Goal: Task Accomplishment & Management: Manage account settings

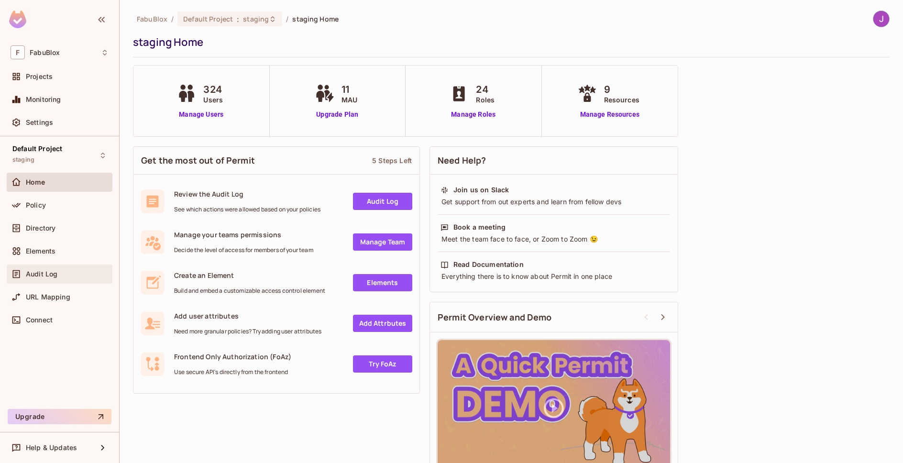
click at [44, 279] on div "Audit Log" at bounding box center [60, 274] width 106 height 19
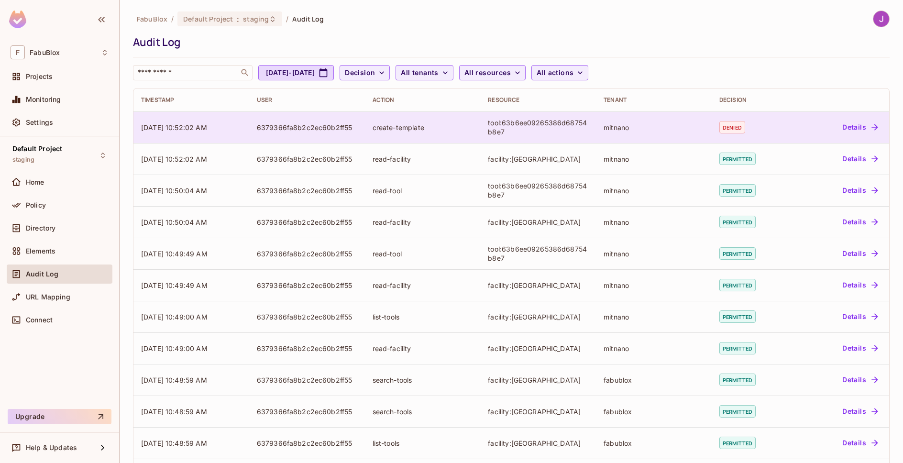
click at [518, 129] on div "tool:63b6ee09265386d68754b8e7" at bounding box center [538, 127] width 100 height 18
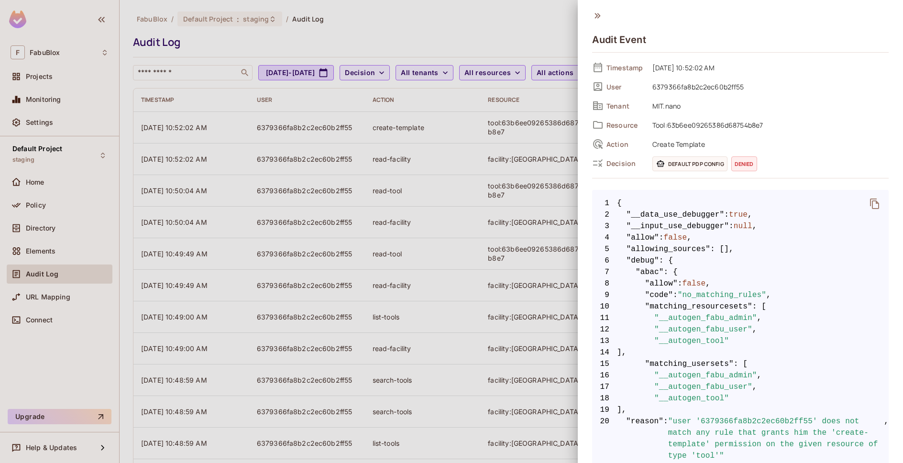
click at [460, 15] on div at bounding box center [451, 231] width 903 height 463
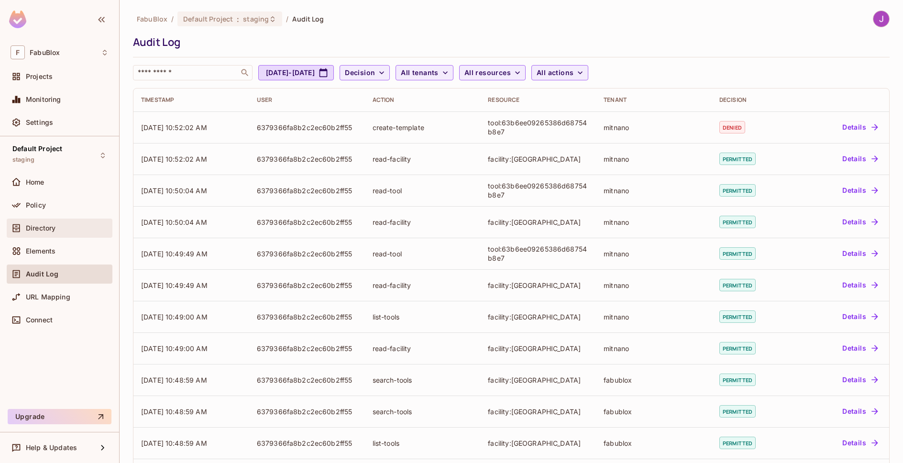
click at [47, 224] on span "Directory" at bounding box center [41, 228] width 30 height 8
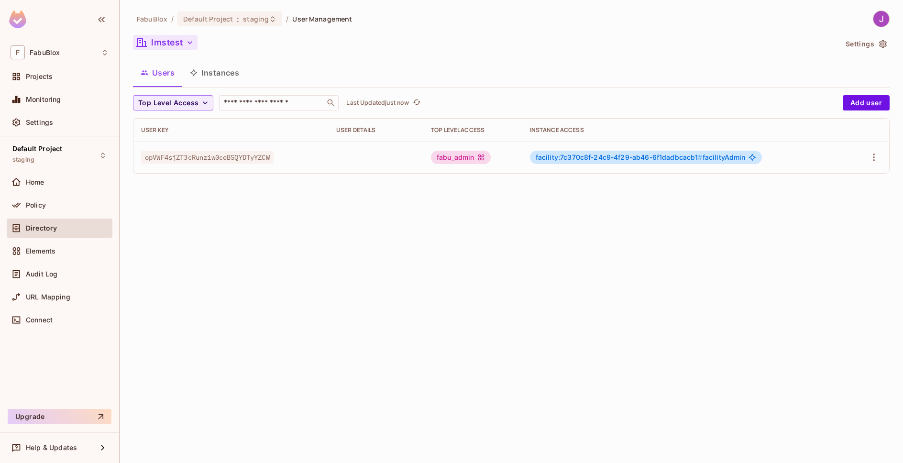
click at [163, 42] on button "lmstest" at bounding box center [165, 42] width 65 height 15
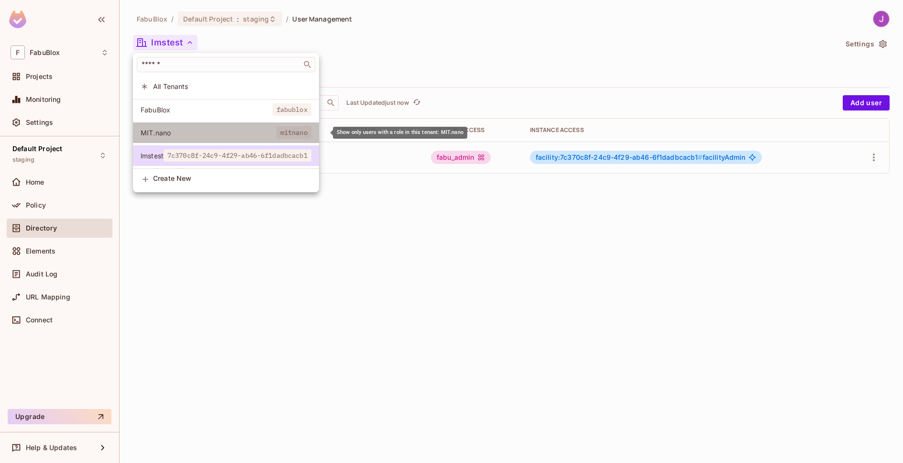
click at [166, 130] on span "MIT.nano" at bounding box center [209, 132] width 136 height 9
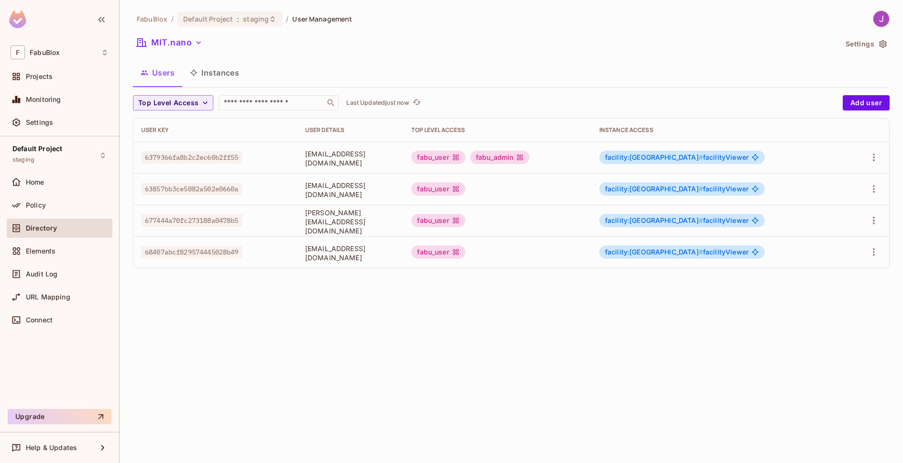
click at [724, 158] on span "facility:[GEOGRAPHIC_DATA] # facilityViewer" at bounding box center [677, 158] width 144 height 8
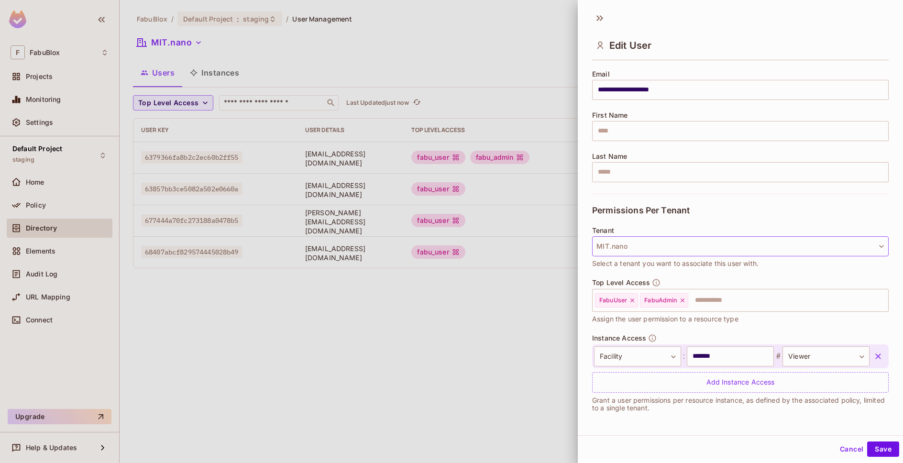
scroll to position [1, 0]
click at [821, 363] on body "**********" at bounding box center [451, 231] width 903 height 463
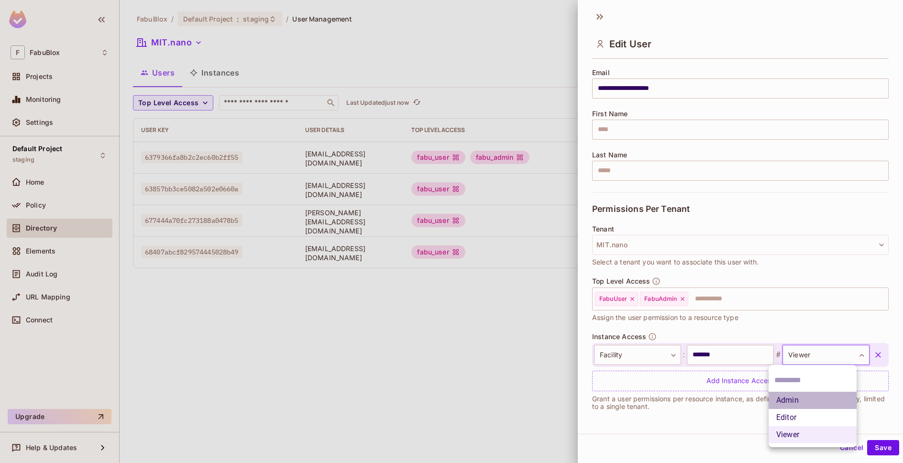
click at [796, 407] on li "Admin" at bounding box center [813, 400] width 88 height 17
type input "**********"
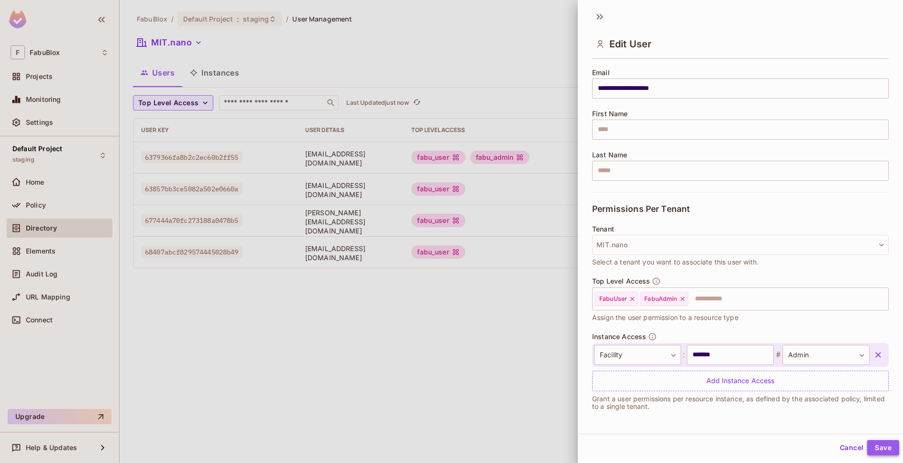
click at [878, 453] on button "Save" at bounding box center [883, 447] width 32 height 15
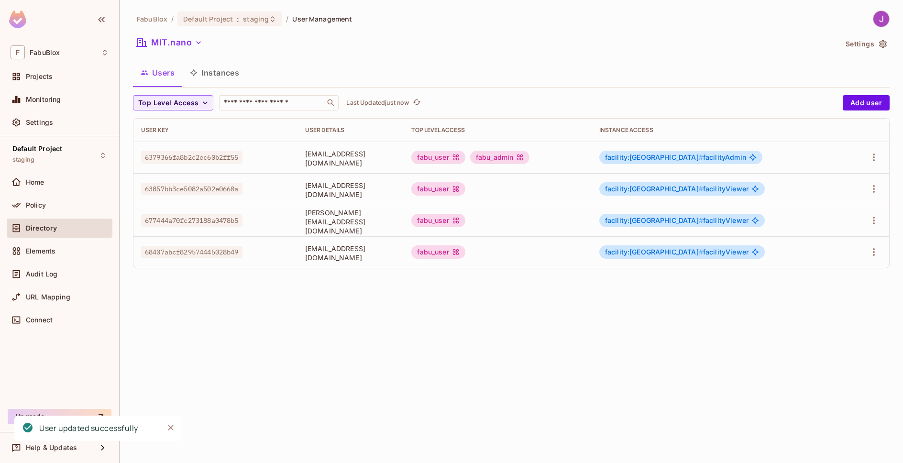
click at [280, 347] on div "FabuBlox / Default Project : staging / User Management MIT.nano Settings Users …" at bounding box center [512, 231] width 784 height 463
